Goal: Entertainment & Leisure: Browse casually

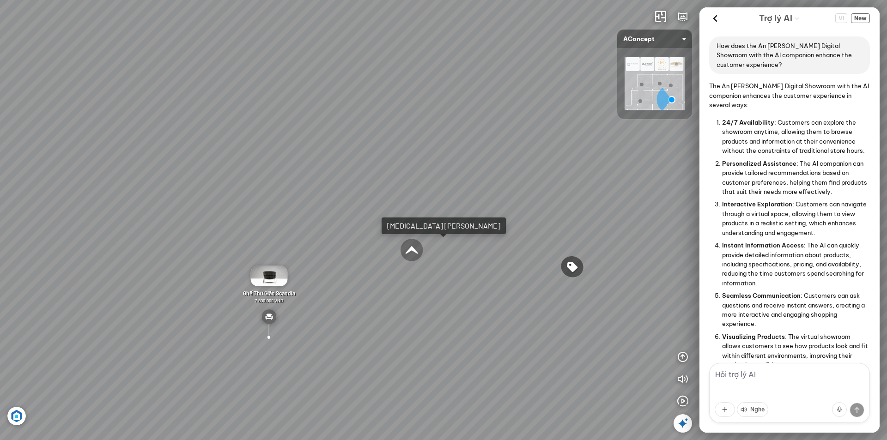
click at [684, 358] on icon "button" at bounding box center [682, 356] width 11 height 11
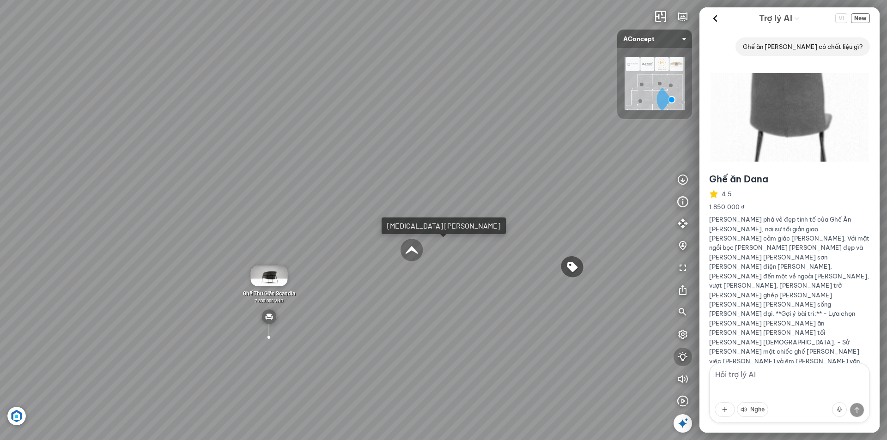
click at [684, 358] on icon "button" at bounding box center [682, 356] width 11 height 11
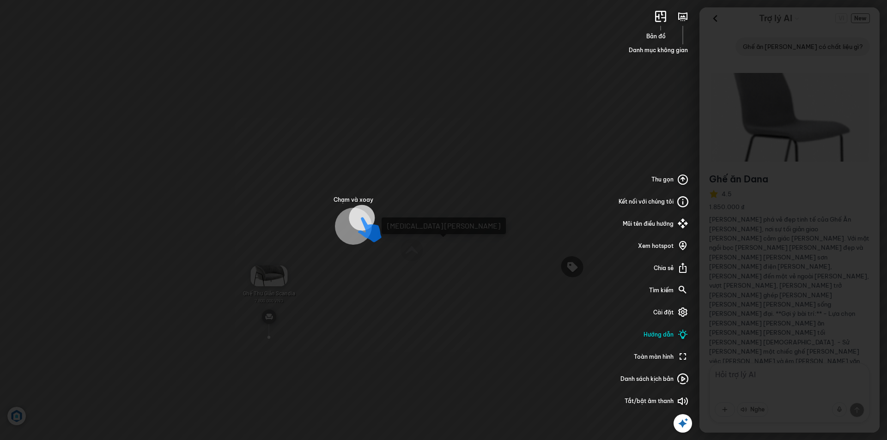
click at [683, 286] on icon at bounding box center [682, 290] width 11 height 11
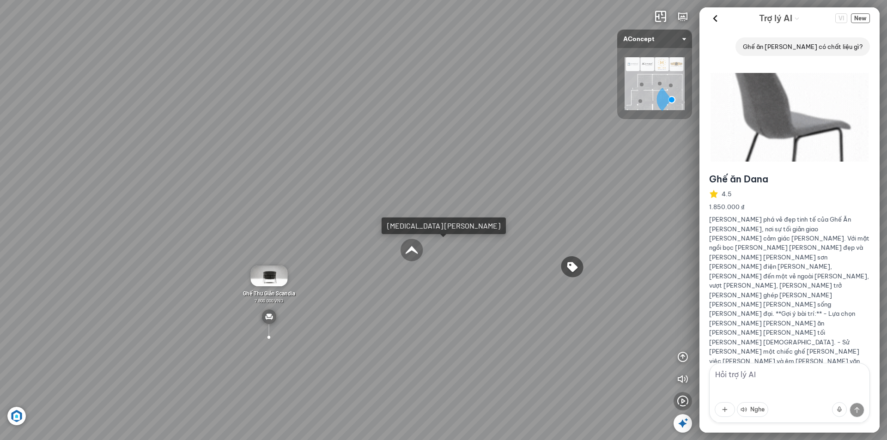
click at [685, 402] on icon "button" at bounding box center [682, 401] width 11 height 11
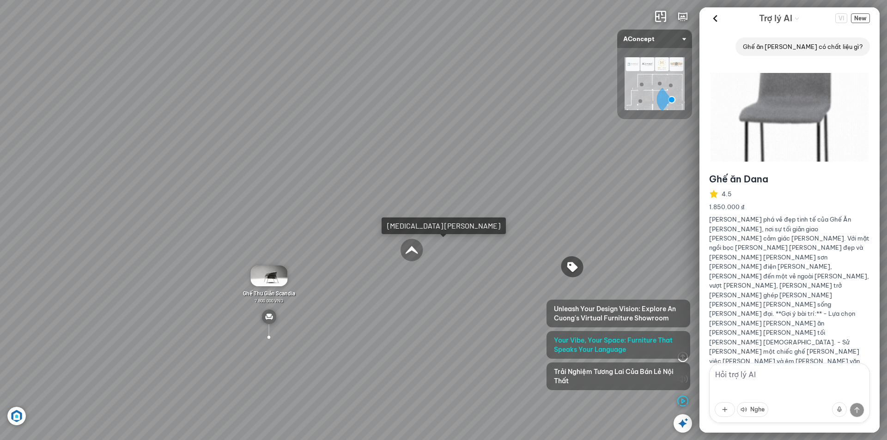
click at [650, 373] on span "Trải Nghiệm Tương Lai Của Bán Lẻ Nội Thất" at bounding box center [618, 376] width 129 height 18
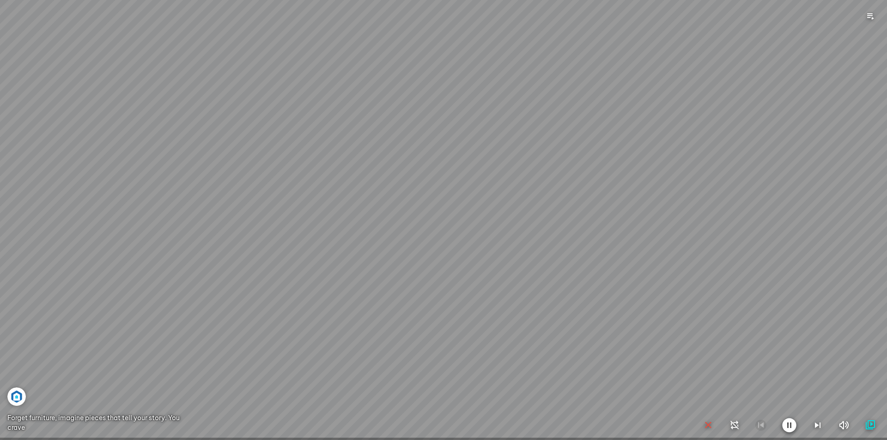
scroll to position [22176, 0]
click at [839, 427] on icon "button" at bounding box center [844, 425] width 12 height 11
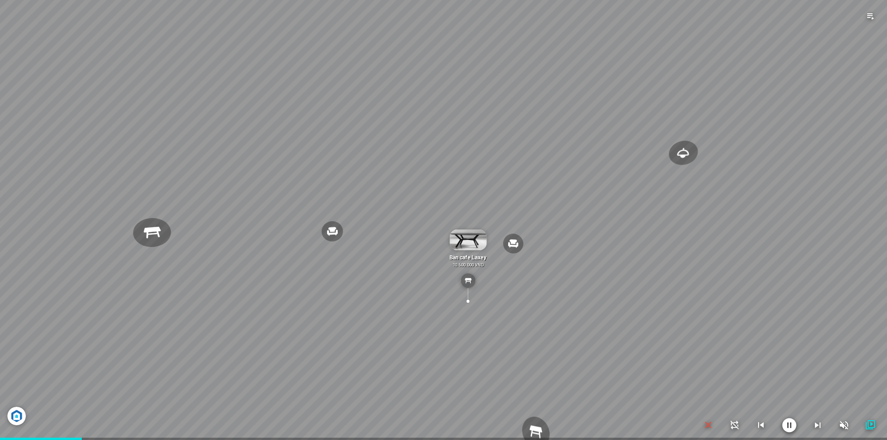
click at [839, 427] on icon "button" at bounding box center [843, 425] width 11 height 11
click at [842, 425] on icon "button" at bounding box center [844, 425] width 12 height 11
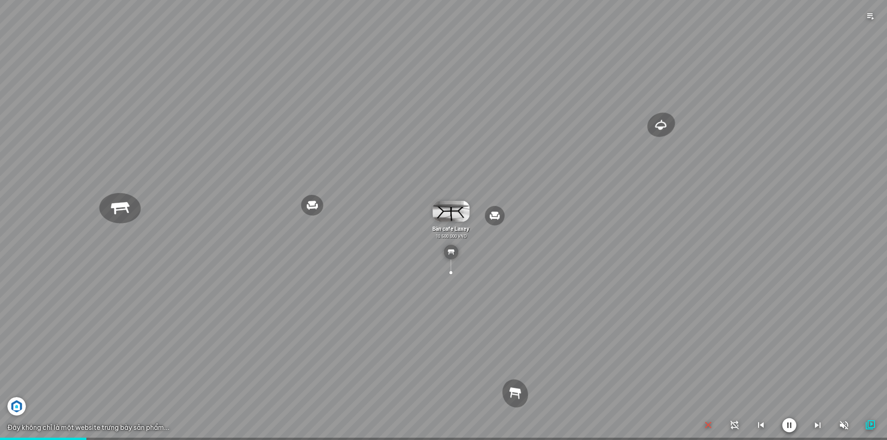
click at [844, 423] on icon "button" at bounding box center [843, 425] width 11 height 11
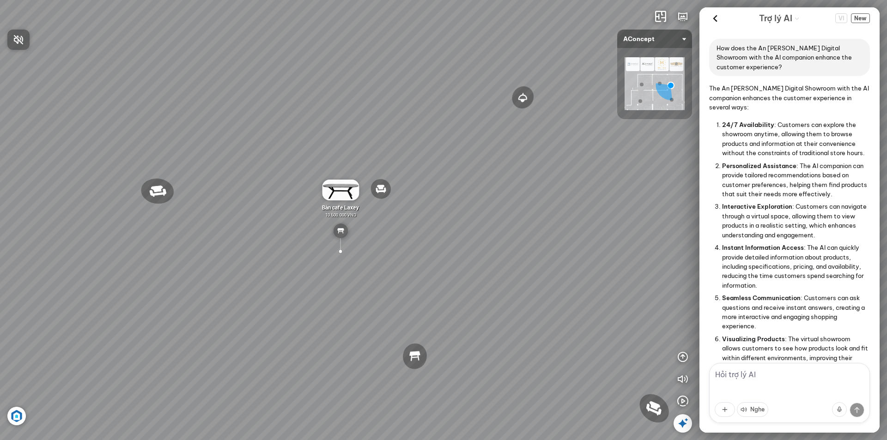
scroll to position [856, 0]
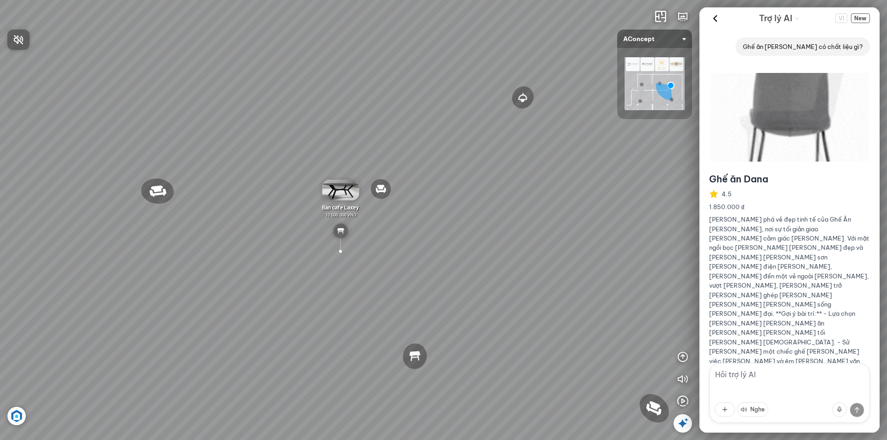
click at [685, 352] on div at bounding box center [443, 220] width 887 height 440
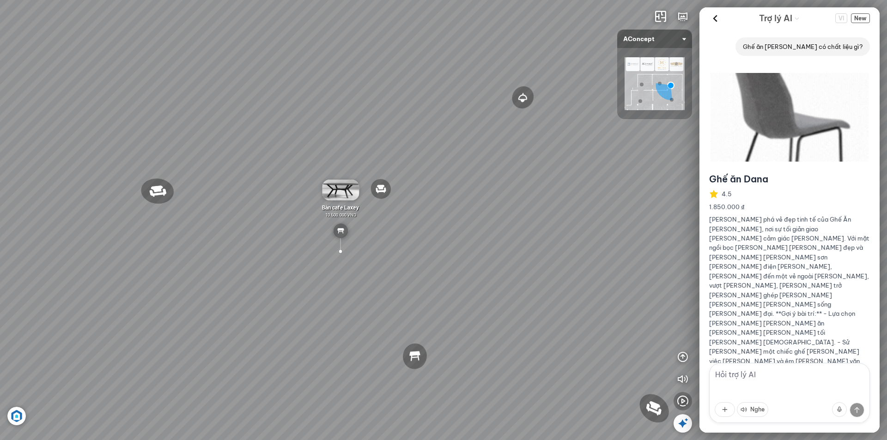
click at [685, 401] on icon "button" at bounding box center [682, 401] width 11 height 11
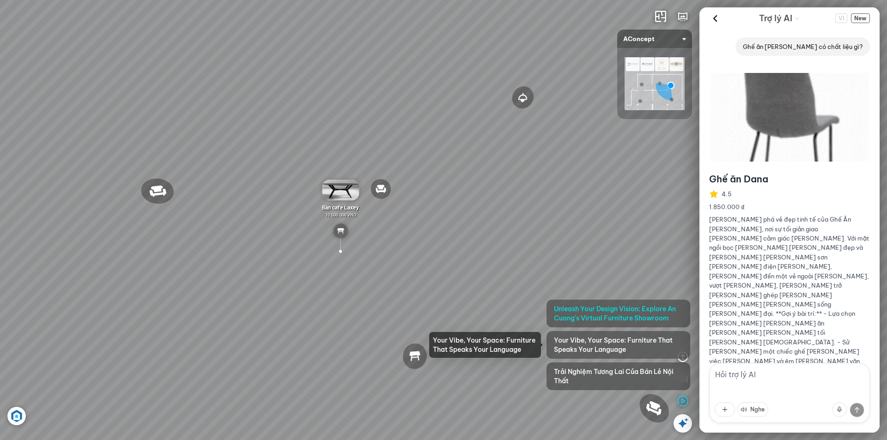
click at [599, 314] on span "Unleash Your Design Vision: Explore An Cuong's Virtual Furniture Showroom" at bounding box center [618, 313] width 129 height 18
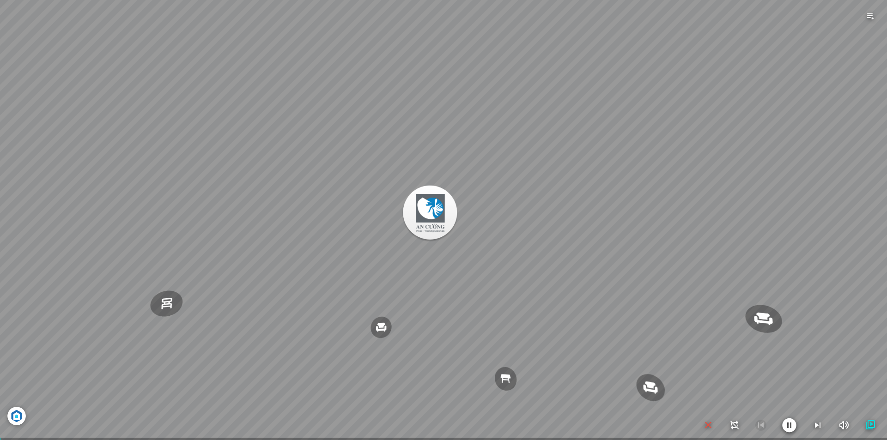
scroll to position [22176, 0]
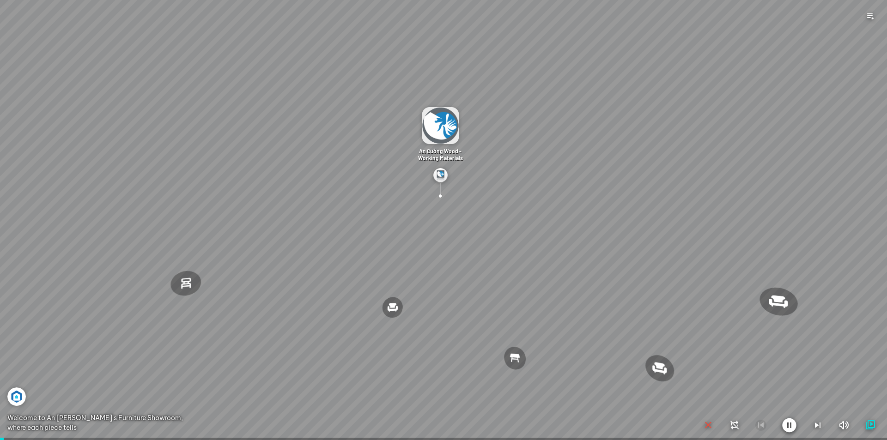
click at [815, 423] on icon "button" at bounding box center [817, 425] width 11 height 11
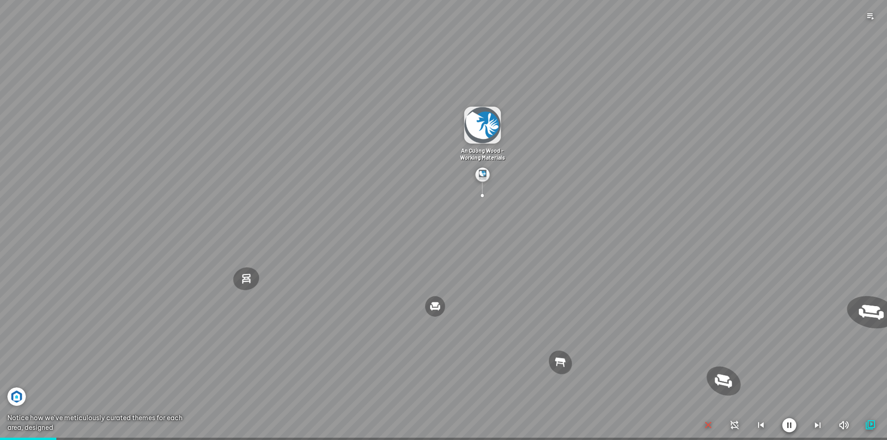
click at [865, 423] on icon "button" at bounding box center [869, 425] width 11 height 11
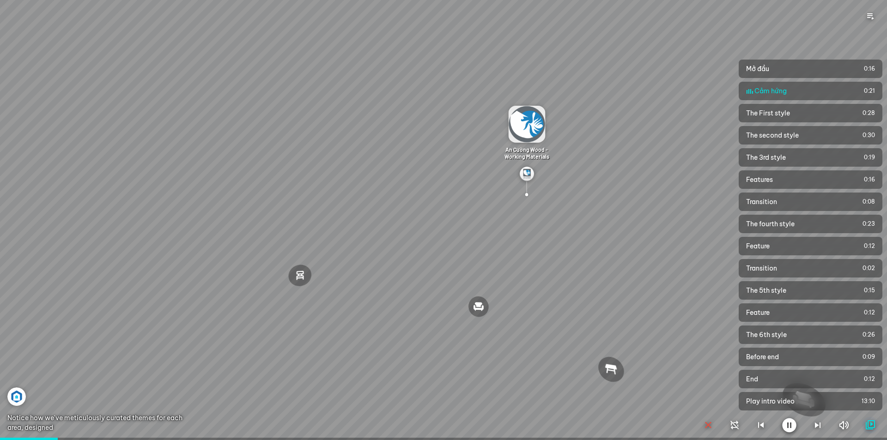
click at [865, 423] on icon "button" at bounding box center [869, 425] width 11 height 11
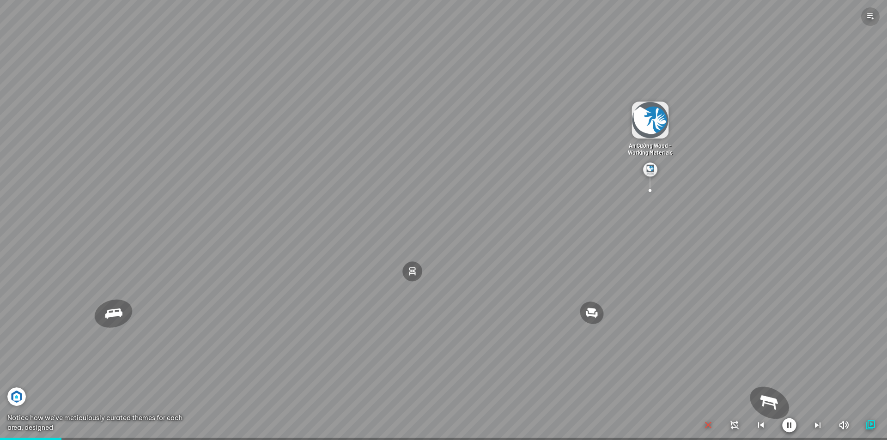
click at [873, 19] on icon "button" at bounding box center [869, 16] width 11 height 11
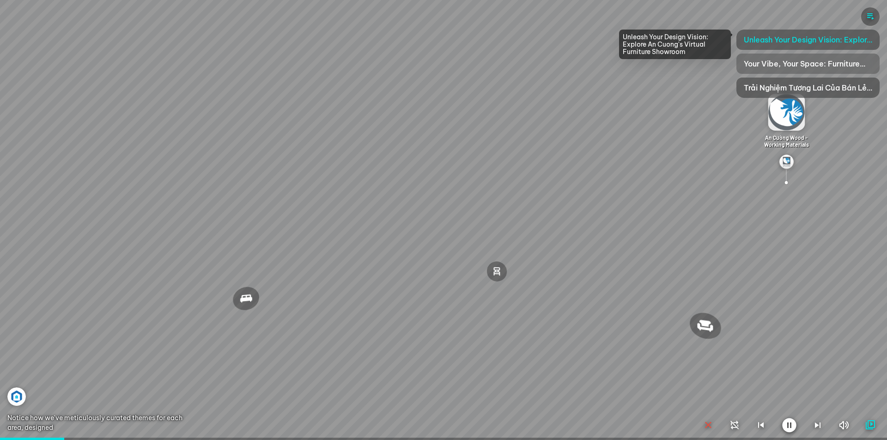
click at [834, 63] on span "Your Vibe, Your Space: Furniture That Speaks Your Language" at bounding box center [807, 63] width 128 height 11
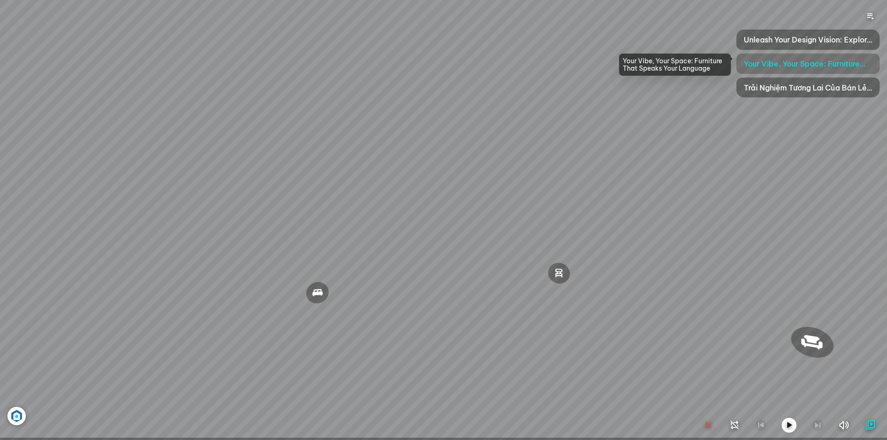
click at [834, 63] on div "Đèn trần Reno 5.300.000 VND Giường ngủ Palima 19.000.000 VND Ghế thư giãn Nanna…" at bounding box center [443, 220] width 887 height 440
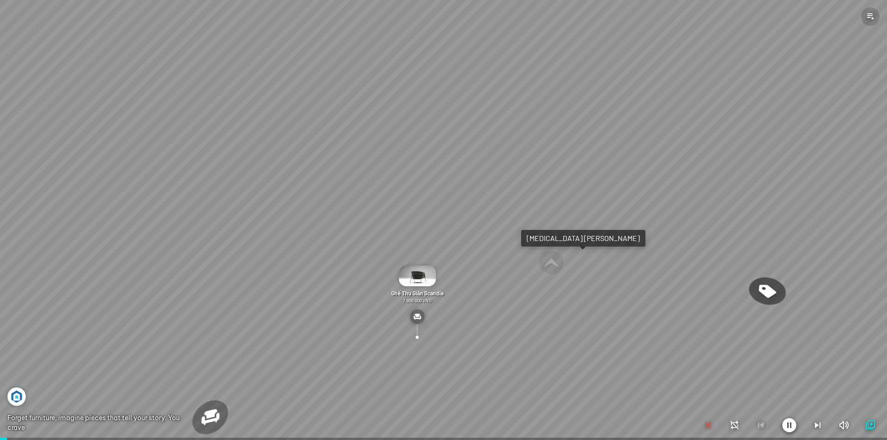
click at [867, 13] on icon "button" at bounding box center [869, 16] width 11 height 11
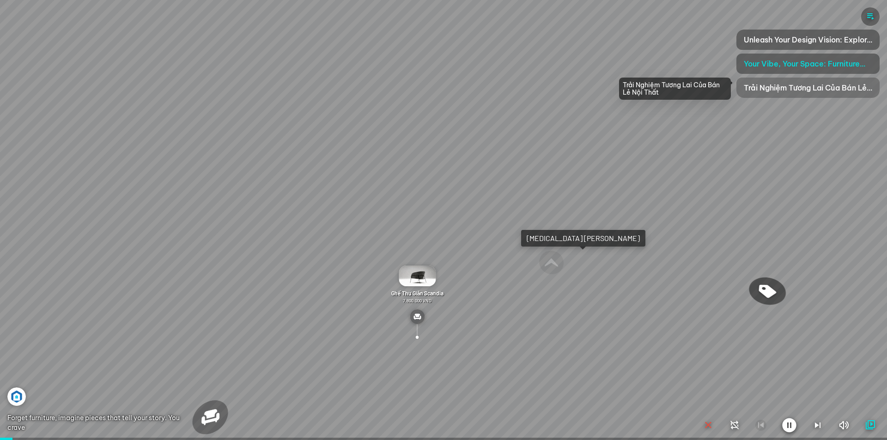
click at [825, 91] on span "Trải Nghiệm Tương Lai Của Bán Lẻ Nội Thất" at bounding box center [807, 87] width 128 height 11
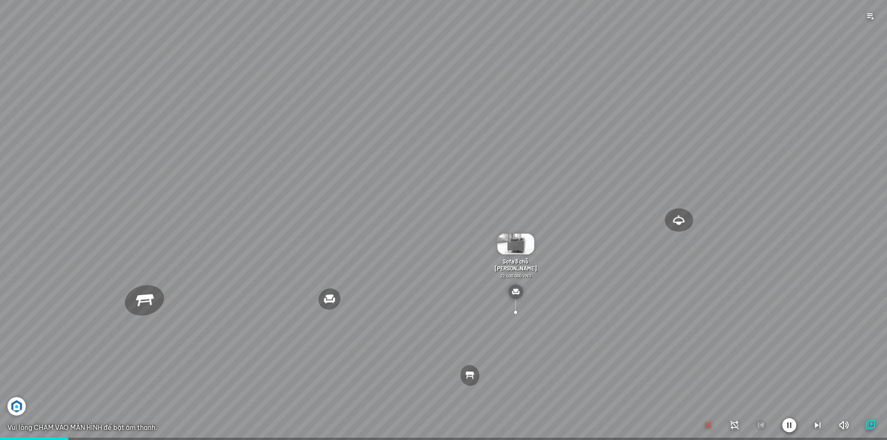
click at [217, 393] on div at bounding box center [443, 220] width 887 height 440
click at [220, 393] on div at bounding box center [443, 220] width 887 height 440
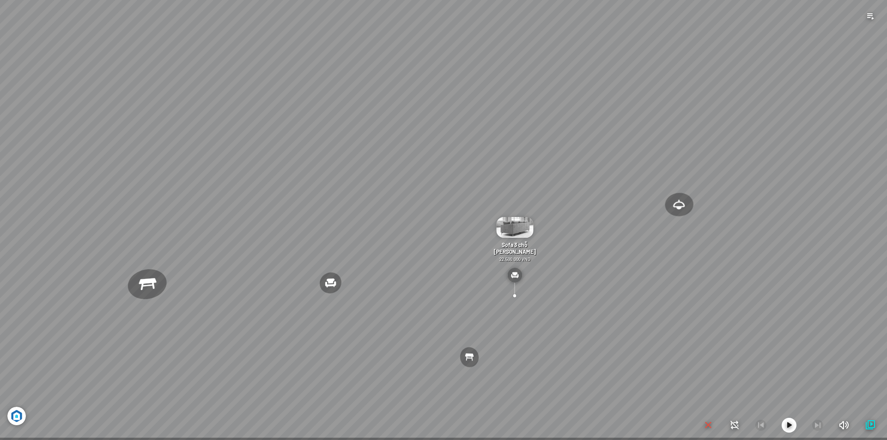
click at [384, 314] on div "Đèn trần Reno 5.300.000 VND Giường ngủ Palima 19.000.000 VND Ghế thư giãn Nanna…" at bounding box center [443, 220] width 887 height 440
